Goal: Task Accomplishment & Management: Manage account settings

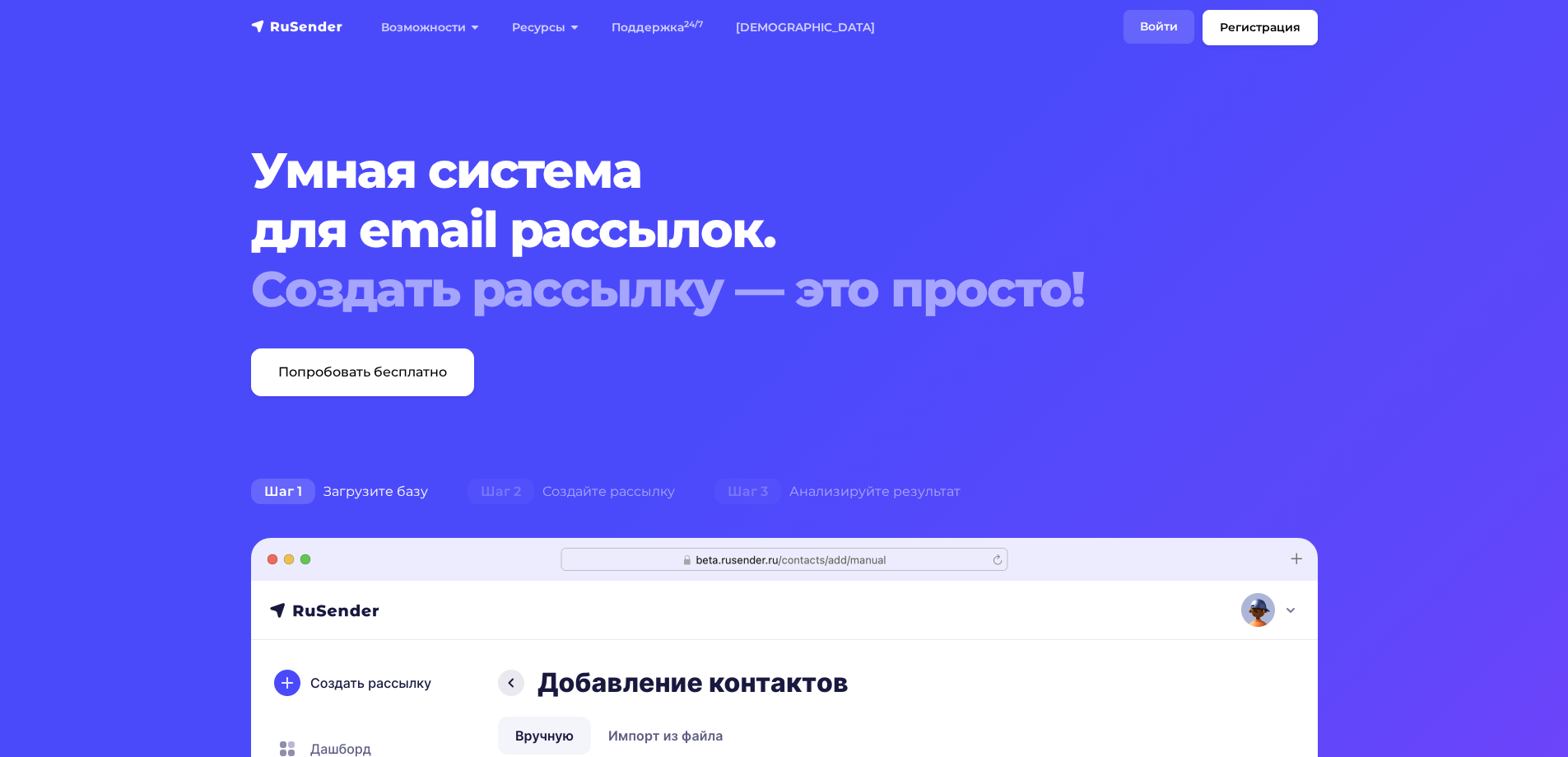
click at [1153, 40] on link "Войти" at bounding box center [1158, 26] width 71 height 34
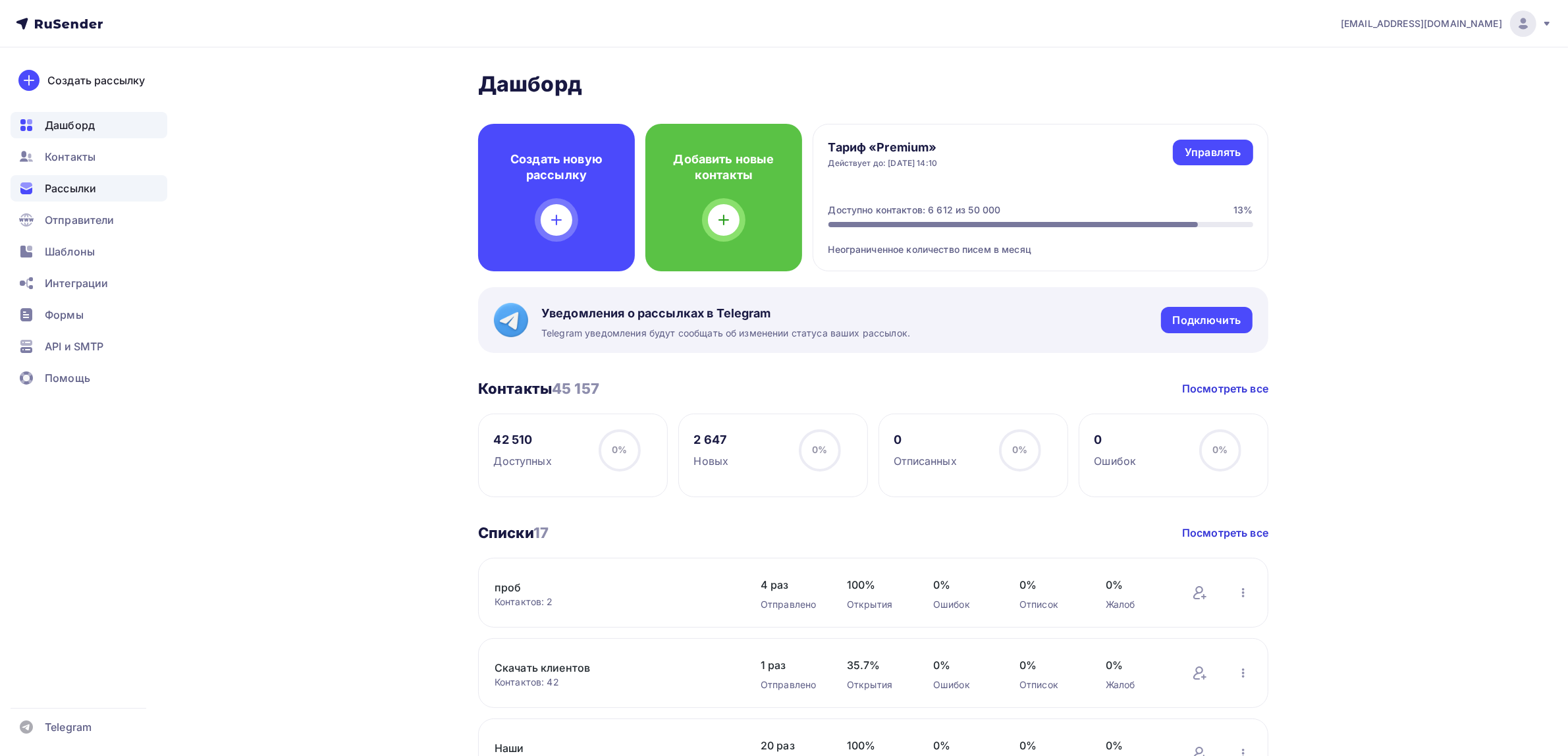
click at [110, 198] on div "Рассылки" at bounding box center [89, 188] width 157 height 27
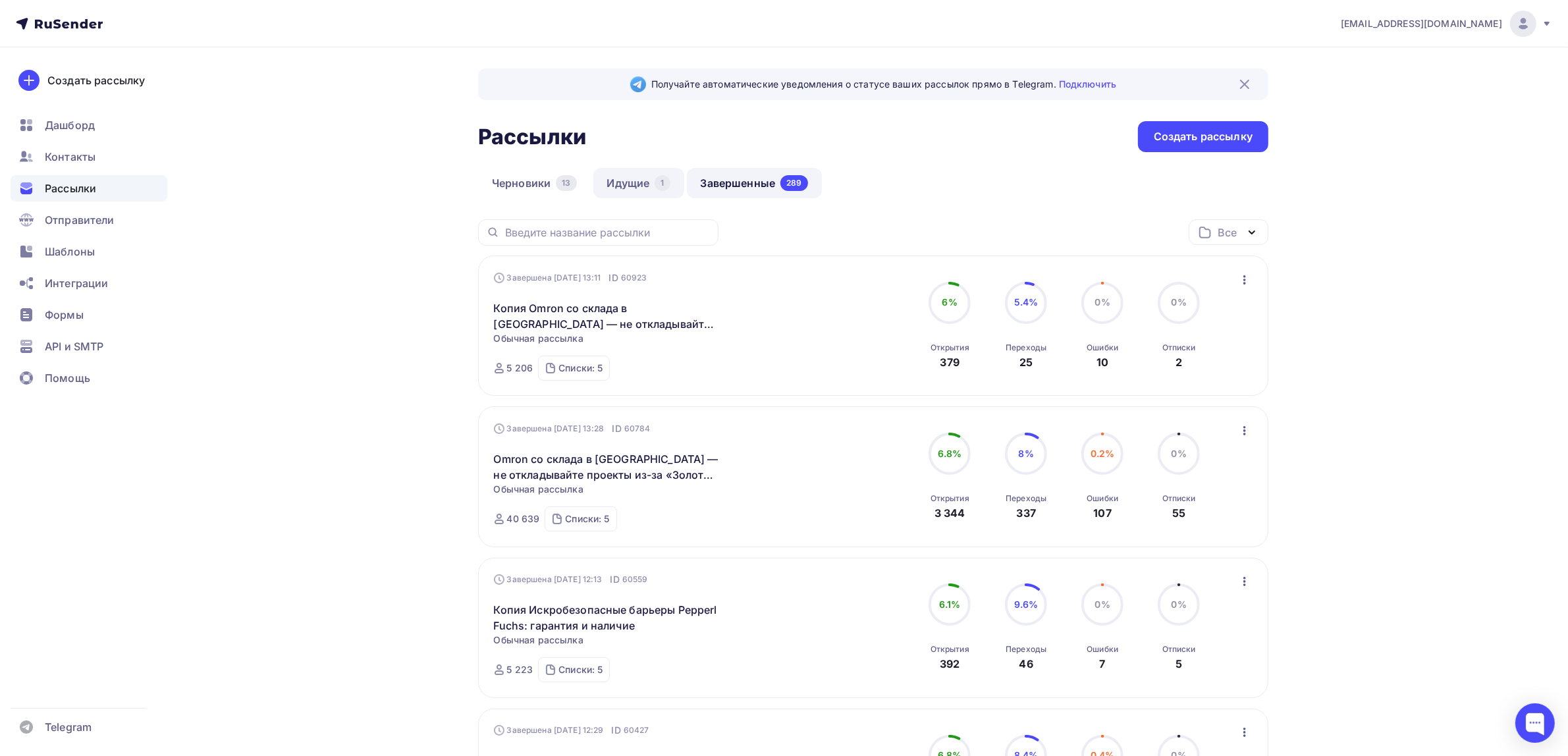
click at [603, 174] on link "Идущие 1" at bounding box center [639, 183] width 91 height 30
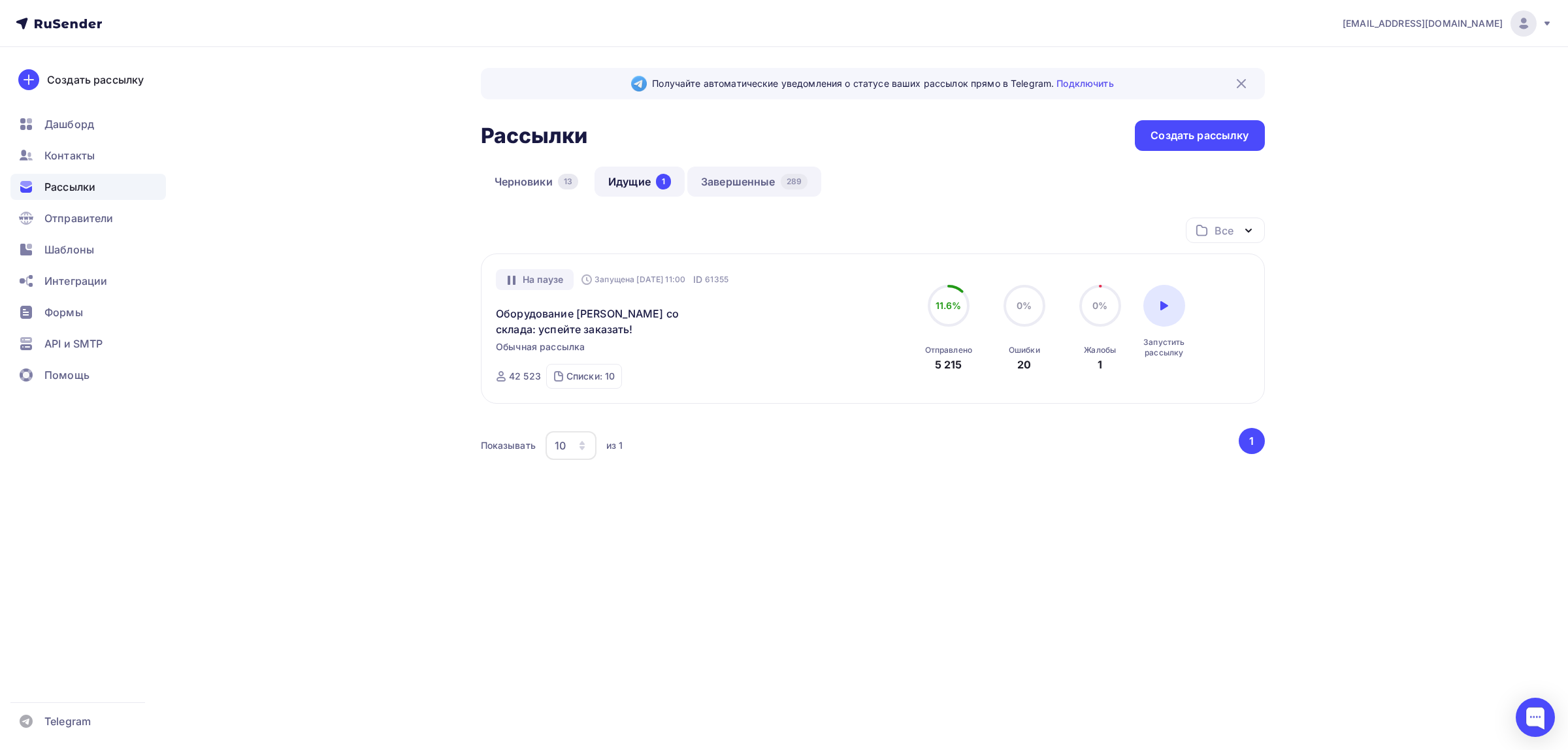
click at [779, 171] on link "Завершенные 289" at bounding box center [754, 181] width 134 height 30
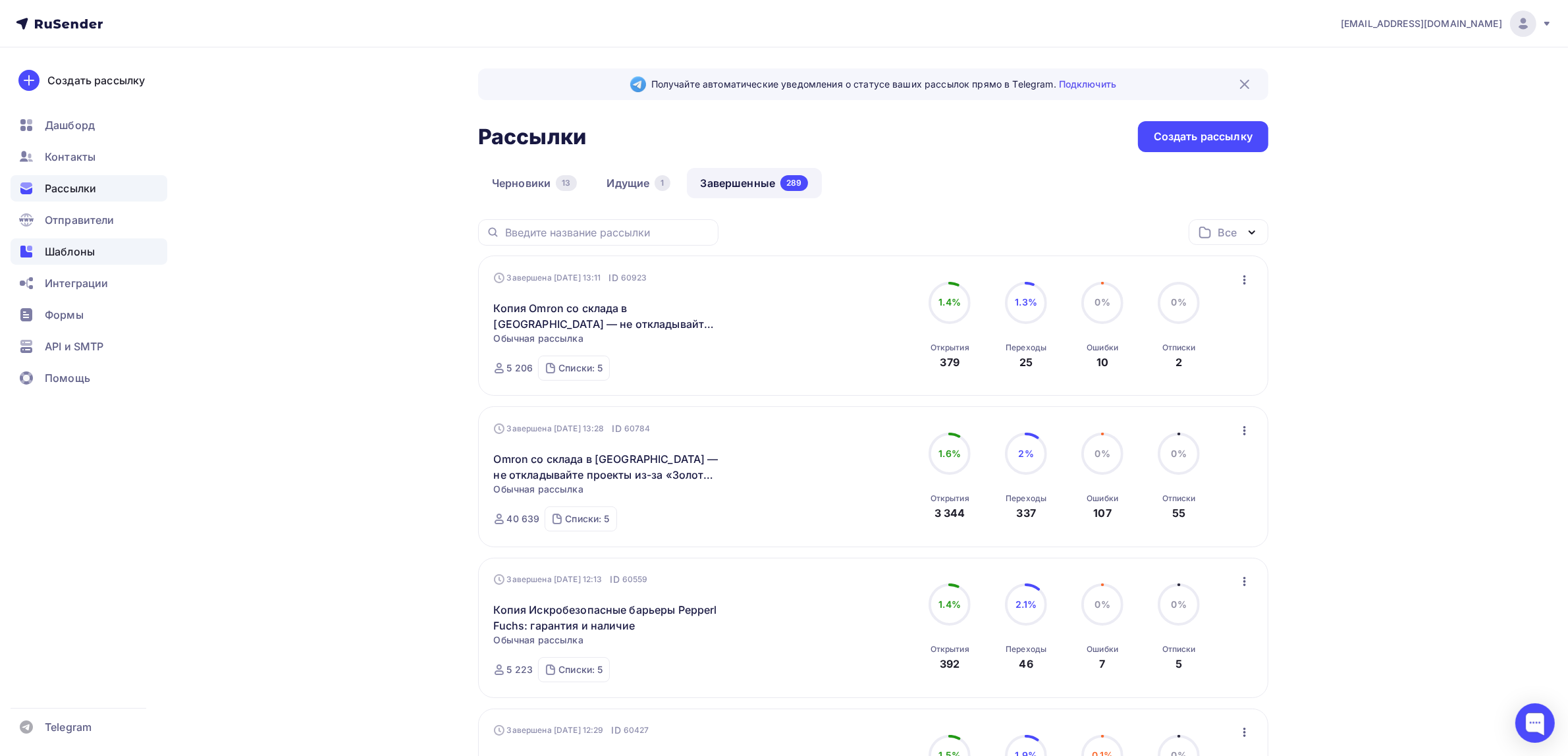
click at [115, 258] on div "Шаблоны" at bounding box center [89, 252] width 157 height 27
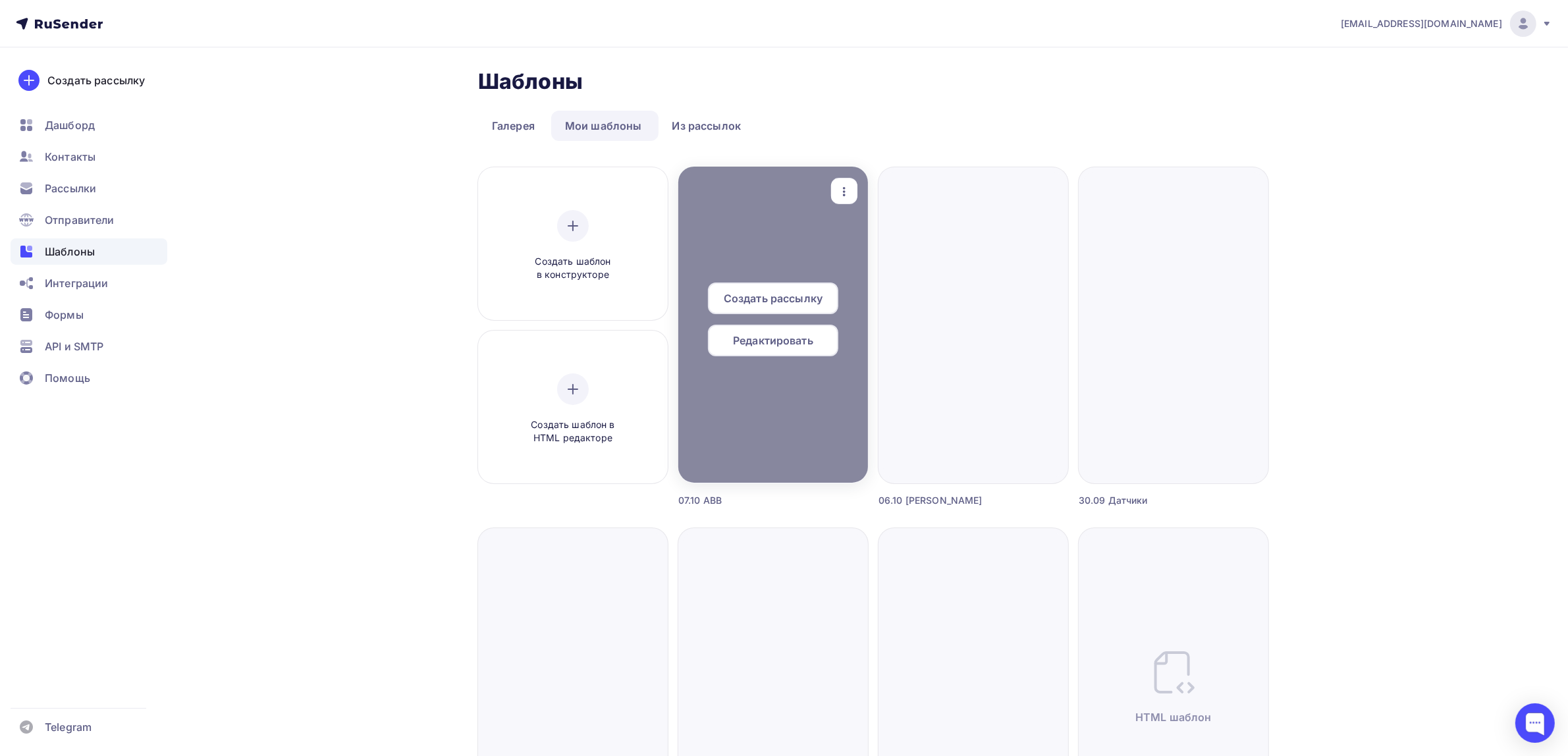
click at [817, 188] on div at bounding box center [774, 324] width 190 height 316
